Goal: Contribute content

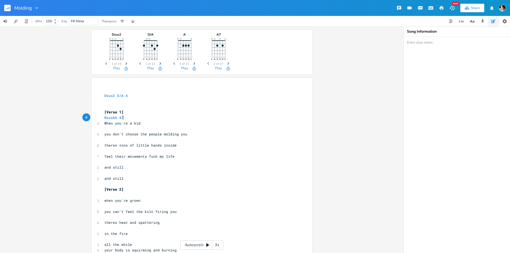
type textarea "Bsusb6 A7"
drag, startPoint x: 127, startPoint y: 119, endPoint x: 97, endPoint y: 119, distance: 30.0
click at [116, 105] on pre "​" at bounding box center [199, 107] width 192 height 6
click at [192, 109] on pre "[Verse 1]" at bounding box center [199, 112] width 192 height 6
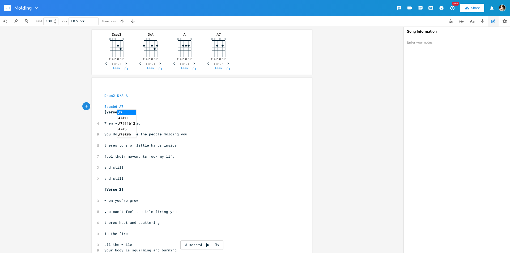
click at [175, 102] on pre "​" at bounding box center [199, 101] width 192 height 6
click at [121, 94] on span "D/A" at bounding box center [120, 95] width 6 height 5
type textarea "A/d"
type textarea "D"
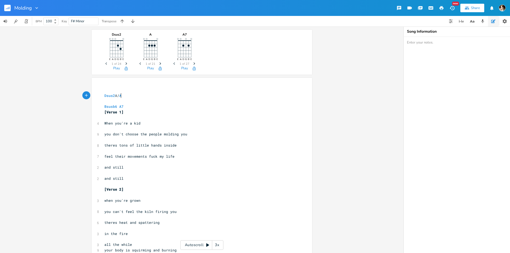
scroll to position [0, 2]
click at [152, 100] on pre "​" at bounding box center [199, 101] width 192 height 6
click at [6, 10] on rect "button" at bounding box center [7, 8] width 6 height 6
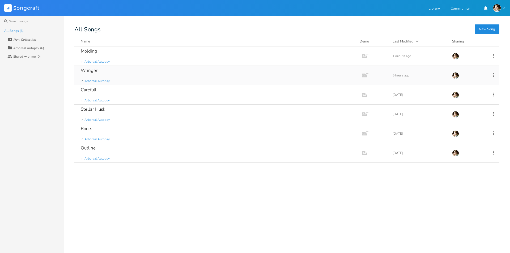
click at [129, 73] on div "Wringer in Arboreal Autopsy" at bounding box center [217, 75] width 272 height 19
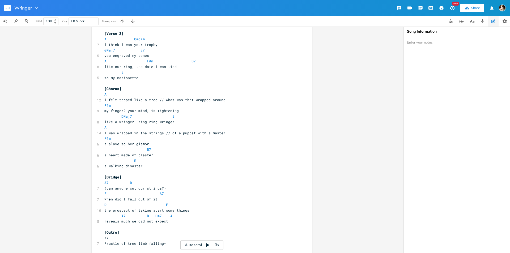
scroll to position [195, 0]
